Goal: Task Accomplishment & Management: Use online tool/utility

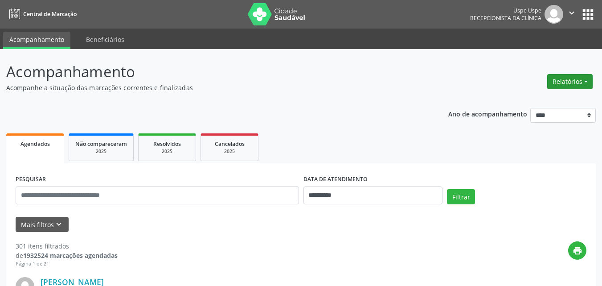
click at [588, 79] on button "Relatórios" at bounding box center [569, 81] width 45 height 15
click at [538, 100] on link "Agendamentos" at bounding box center [545, 100] width 96 height 12
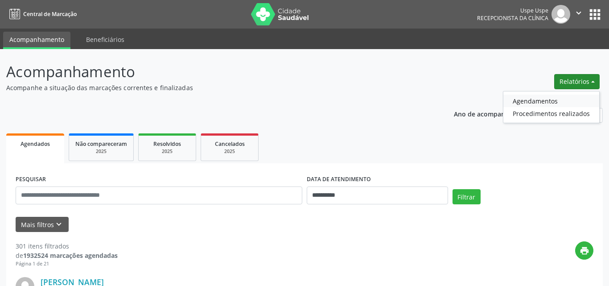
select select "*"
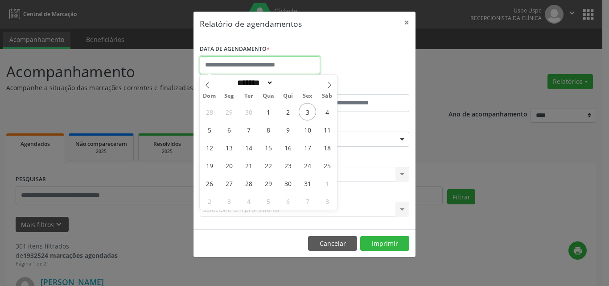
click at [251, 66] on input "text" at bounding box center [260, 65] width 120 height 18
click at [311, 113] on span "3" at bounding box center [307, 111] width 17 height 17
type input "**********"
click at [311, 113] on span "3" at bounding box center [307, 111] width 17 height 17
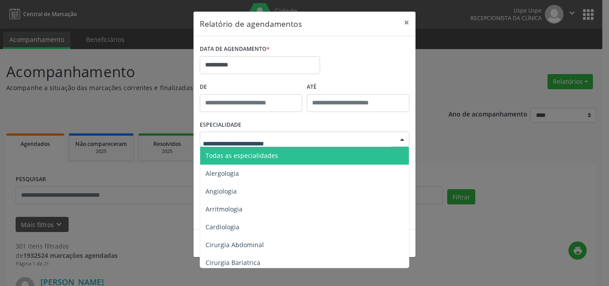
click at [231, 154] on span "Todas as especialidades" at bounding box center [241, 155] width 73 height 8
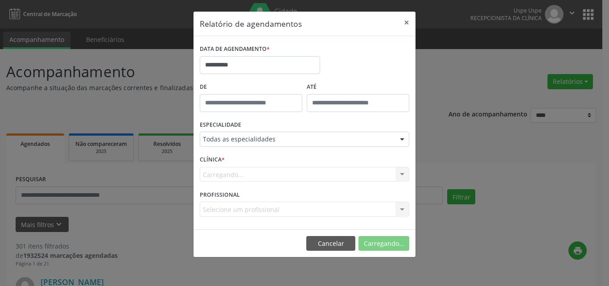
click at [229, 172] on div "Carregando... Nenhum resultado encontrado para: " " Não há nenhuma opção para s…" at bounding box center [304, 174] width 209 height 15
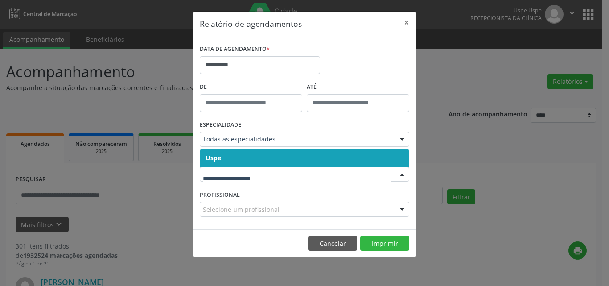
click at [219, 154] on span "Uspe" at bounding box center [213, 157] width 16 height 8
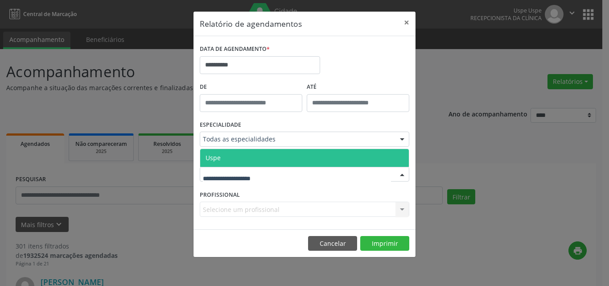
click at [221, 161] on span "Uspe" at bounding box center [304, 158] width 209 height 18
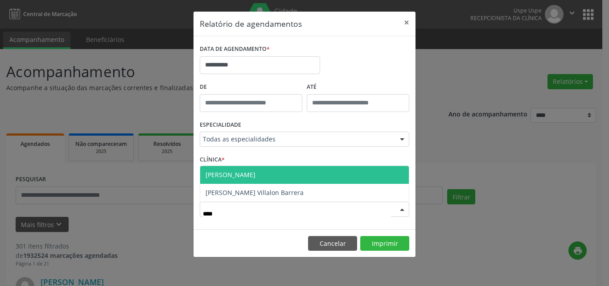
type input "*****"
click at [251, 177] on span "[PERSON_NAME]" at bounding box center [230, 174] width 50 height 8
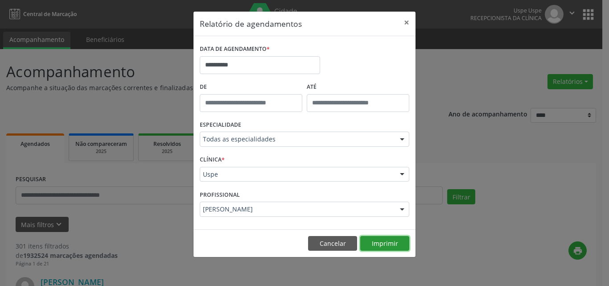
click at [378, 237] on button "Imprimir" at bounding box center [384, 243] width 49 height 15
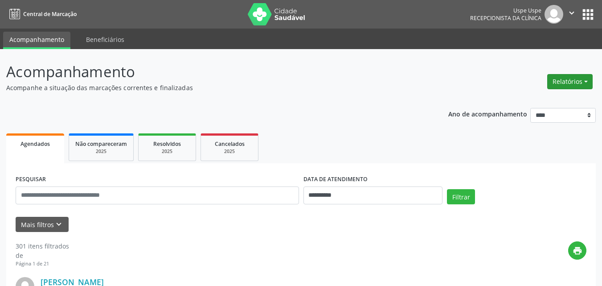
click at [583, 80] on button "Relatórios" at bounding box center [569, 81] width 45 height 15
click at [533, 102] on link "Agendamentos" at bounding box center [545, 100] width 96 height 12
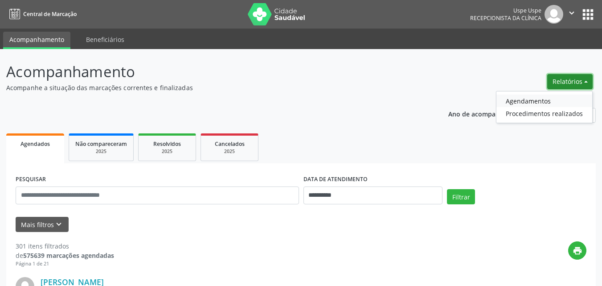
select select "*"
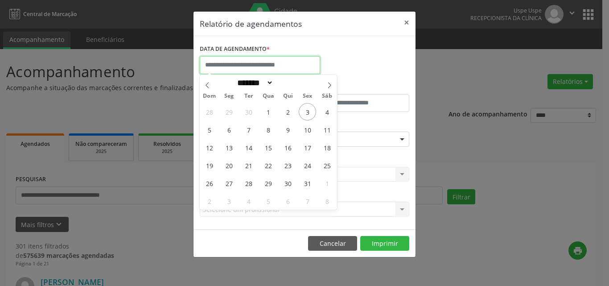
click at [229, 67] on input "text" at bounding box center [260, 65] width 120 height 18
click at [230, 132] on span "6" at bounding box center [228, 129] width 17 height 17
type input "**********"
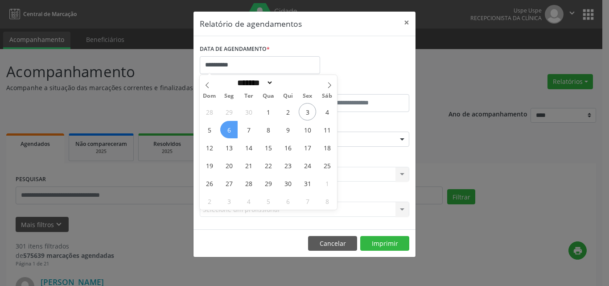
click at [230, 132] on span "6" at bounding box center [228, 129] width 17 height 17
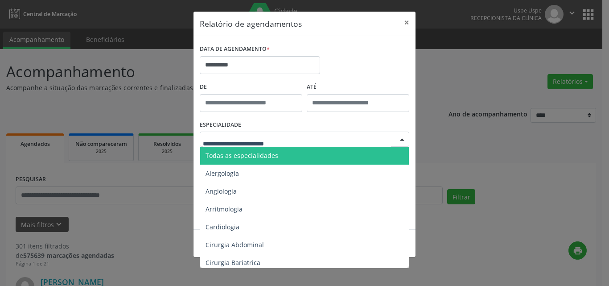
click at [238, 155] on span "Todas as especialidades" at bounding box center [241, 155] width 73 height 8
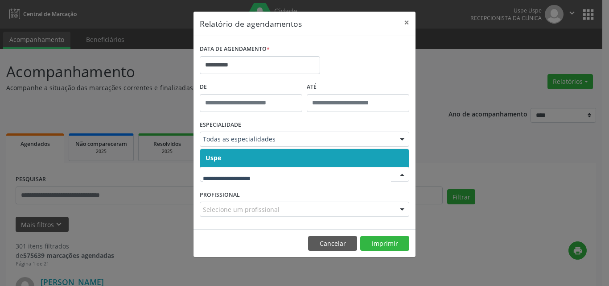
click at [235, 169] on div at bounding box center [304, 174] width 209 height 15
click at [235, 159] on span "Uspe" at bounding box center [304, 158] width 209 height 18
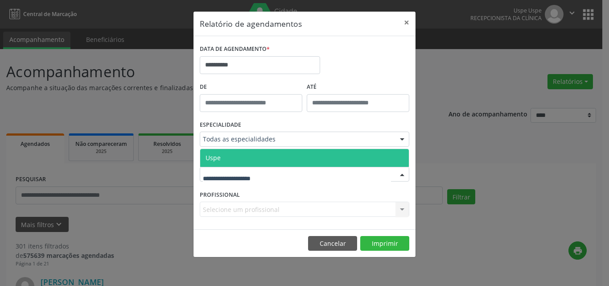
click at [237, 159] on span "Uspe" at bounding box center [304, 158] width 209 height 18
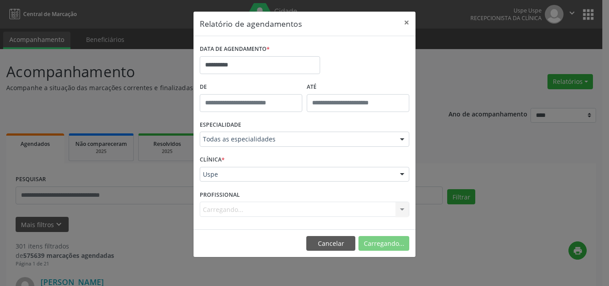
click at [226, 208] on div "Carregando... Nenhum resultado encontrado para: " " Não há nenhuma opção para s…" at bounding box center [304, 208] width 209 height 15
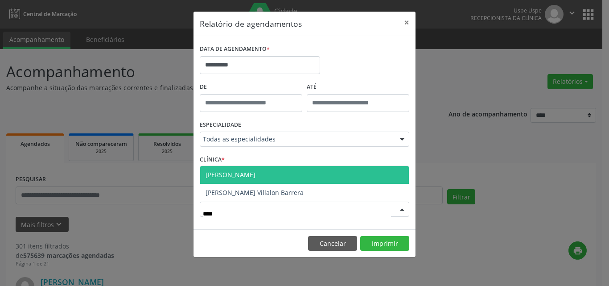
type input "*****"
click at [251, 175] on span "[PERSON_NAME]" at bounding box center [230, 174] width 50 height 8
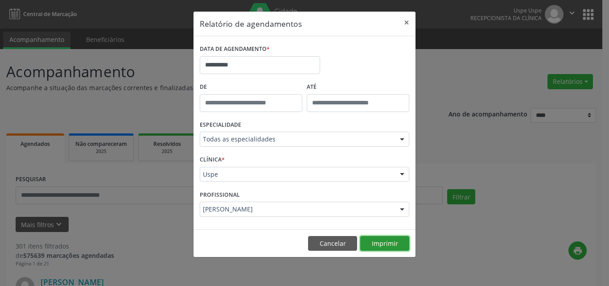
click at [387, 236] on button "Imprimir" at bounding box center [384, 243] width 49 height 15
